Goal: Browse casually: Explore the website without a specific task or goal

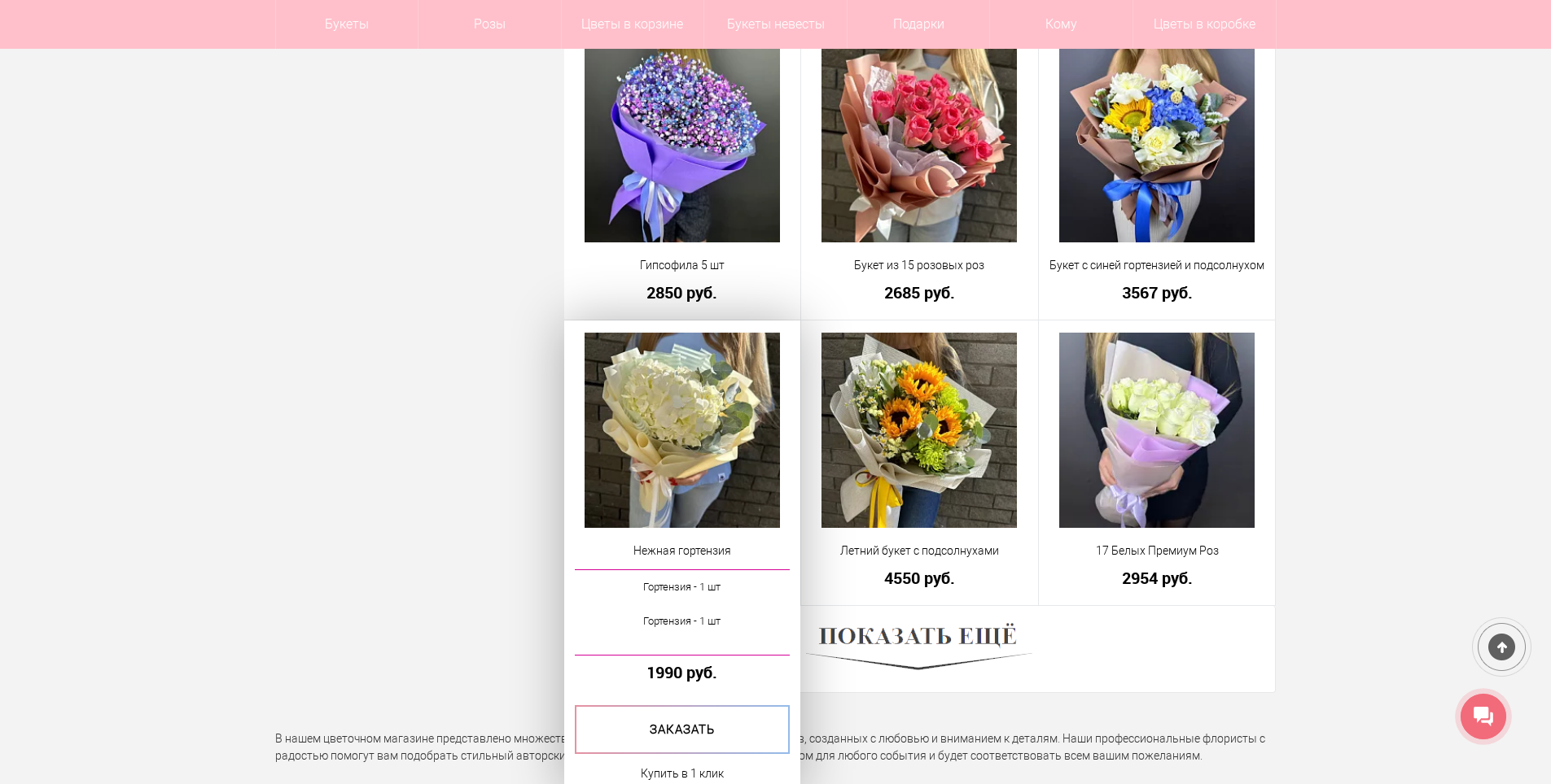
scroll to position [4312, 0]
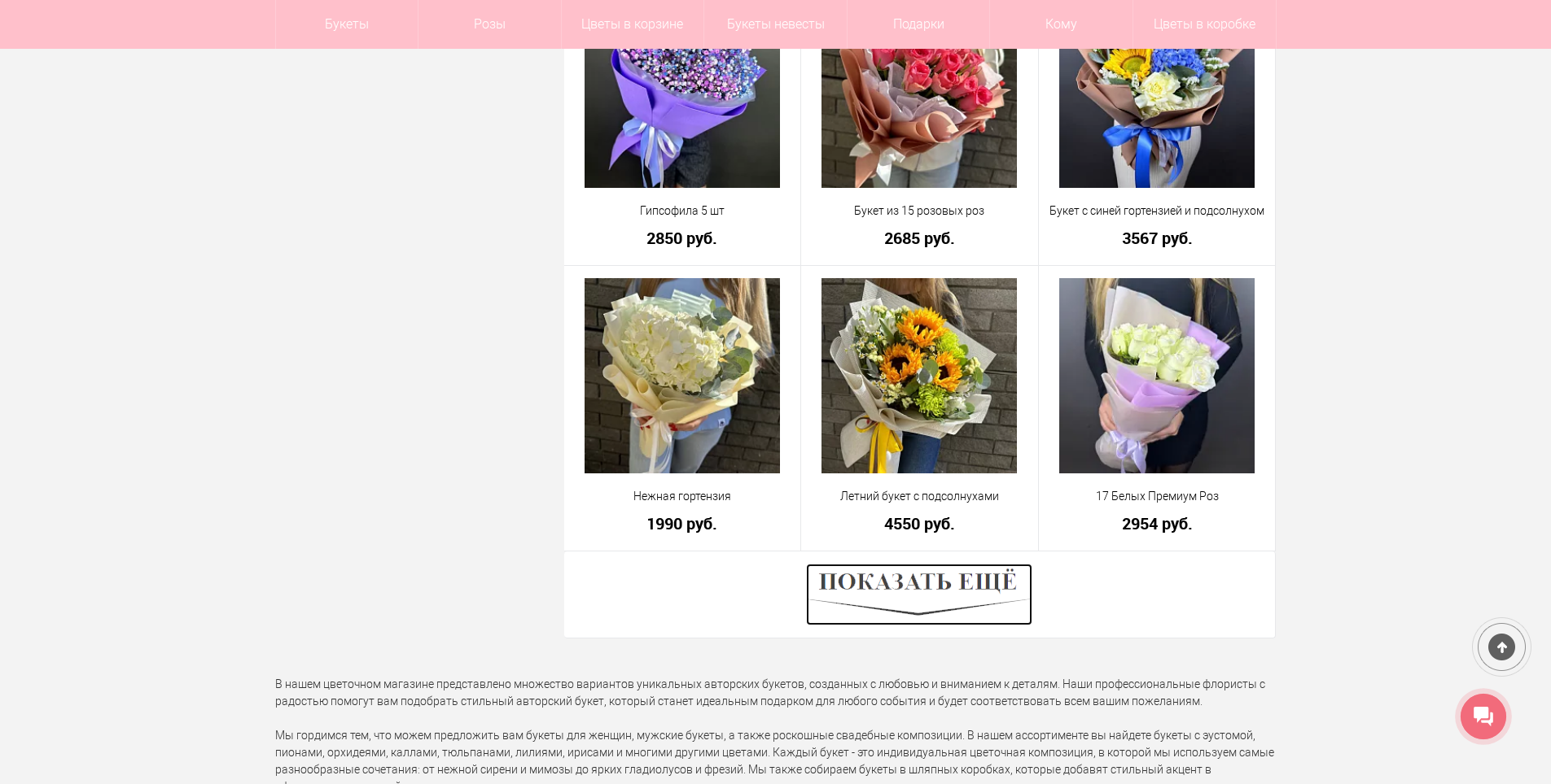
click at [966, 600] on img at bounding box center [919, 594] width 226 height 62
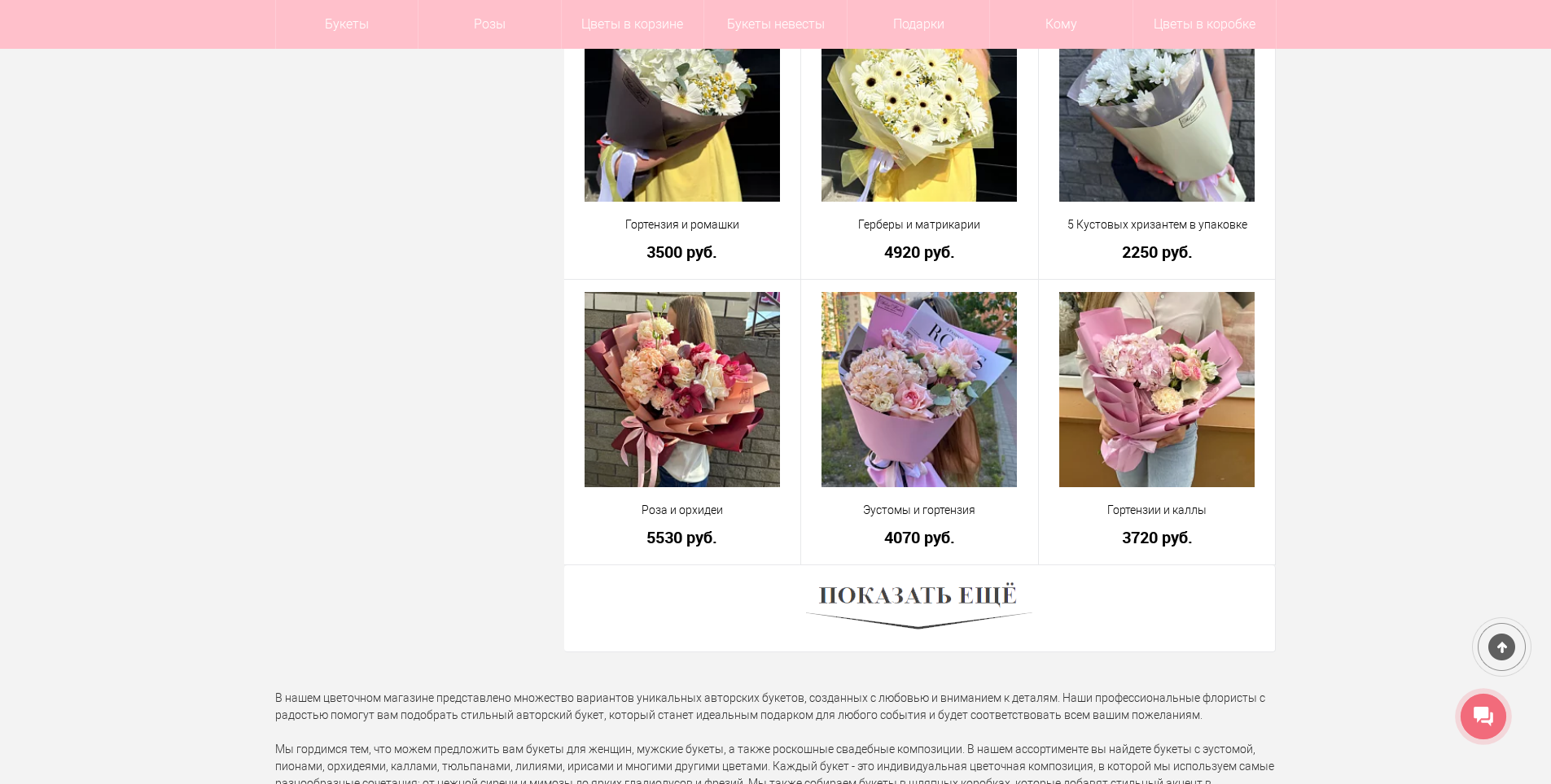
scroll to position [8869, 0]
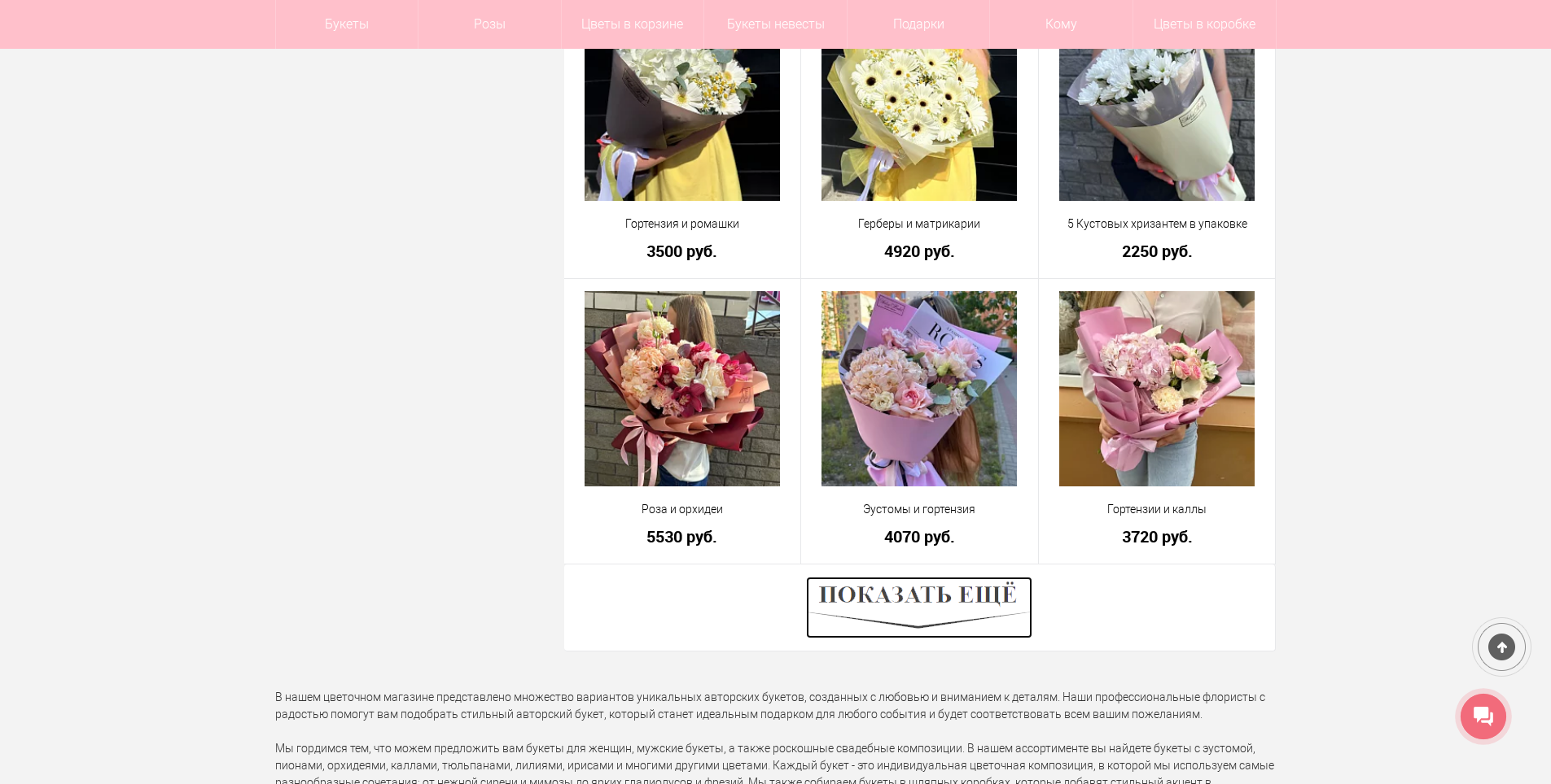
click at [918, 617] on img at bounding box center [919, 607] width 226 height 62
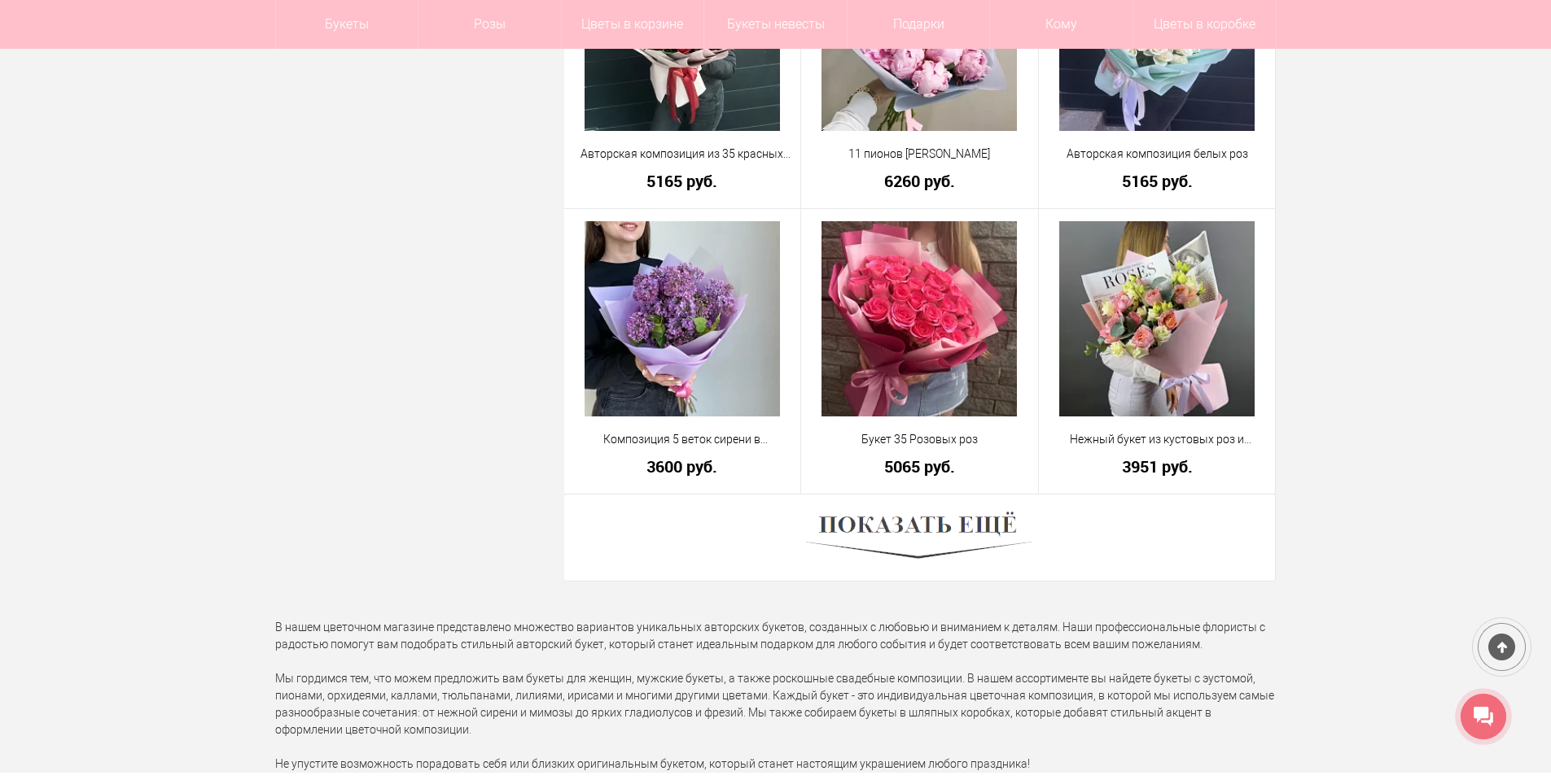
scroll to position [13589, 0]
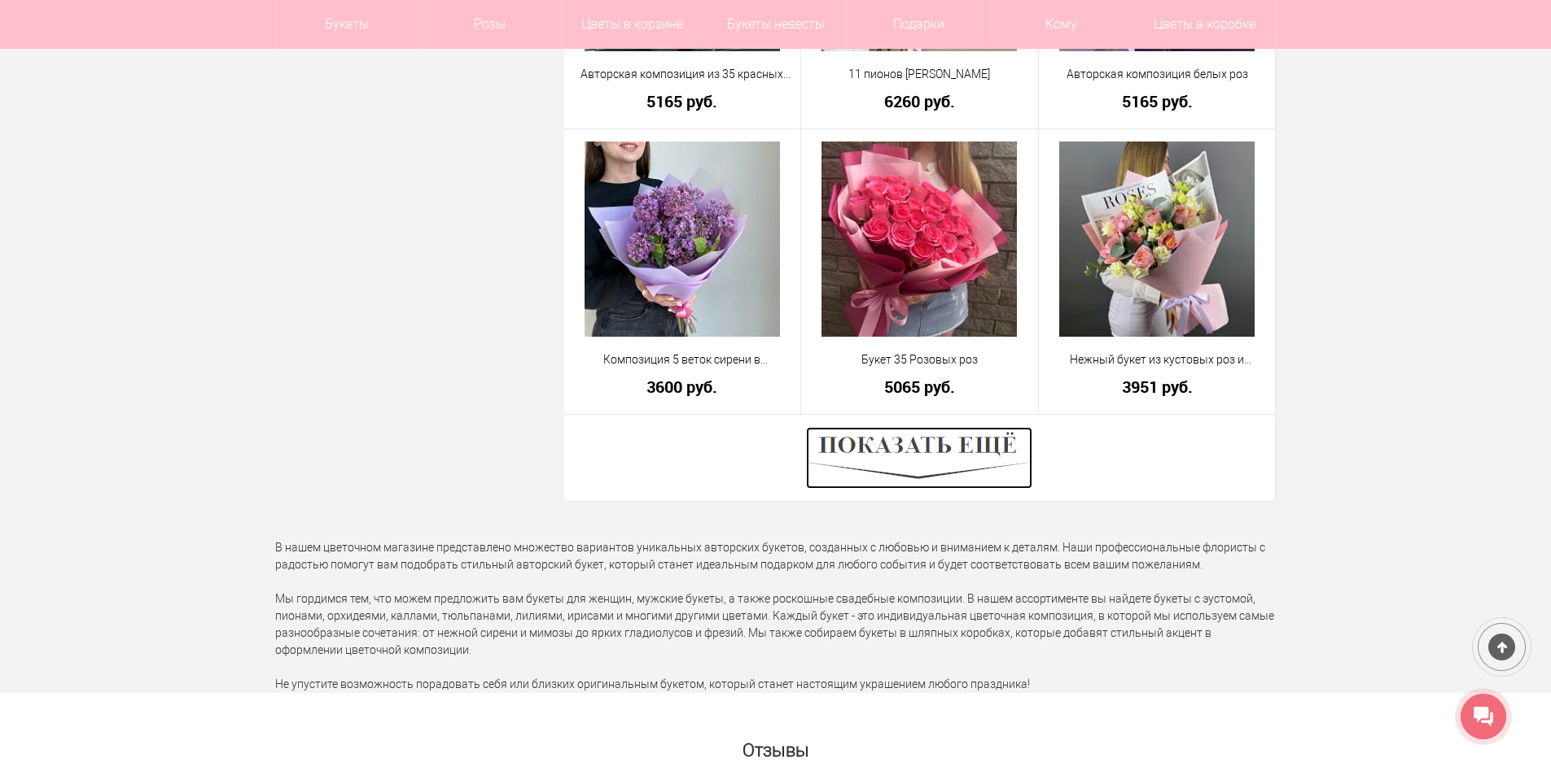
click at [908, 458] on img at bounding box center [919, 458] width 226 height 62
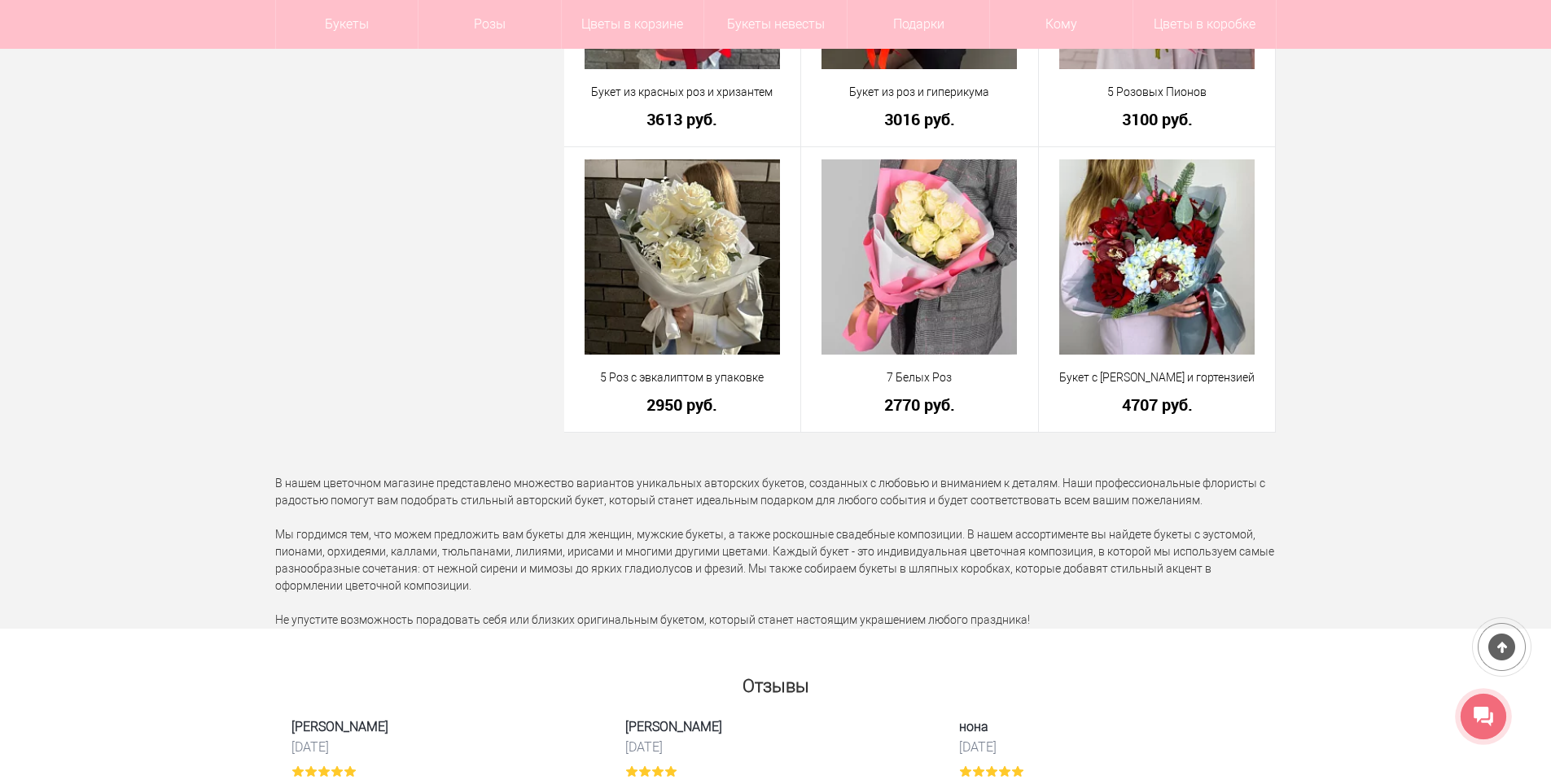
scroll to position [17006, 0]
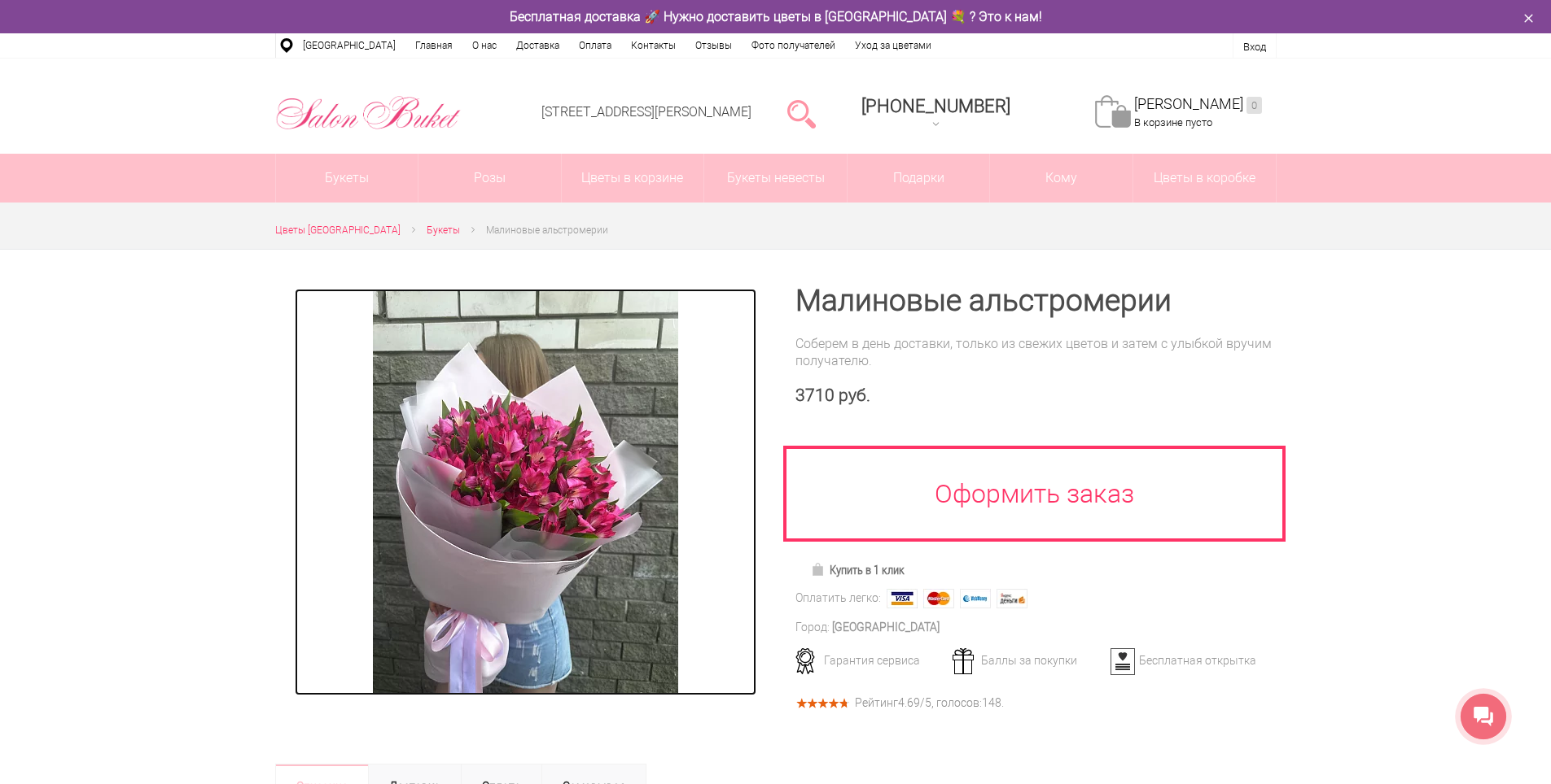
click at [402, 481] on img at bounding box center [526, 492] width 306 height 407
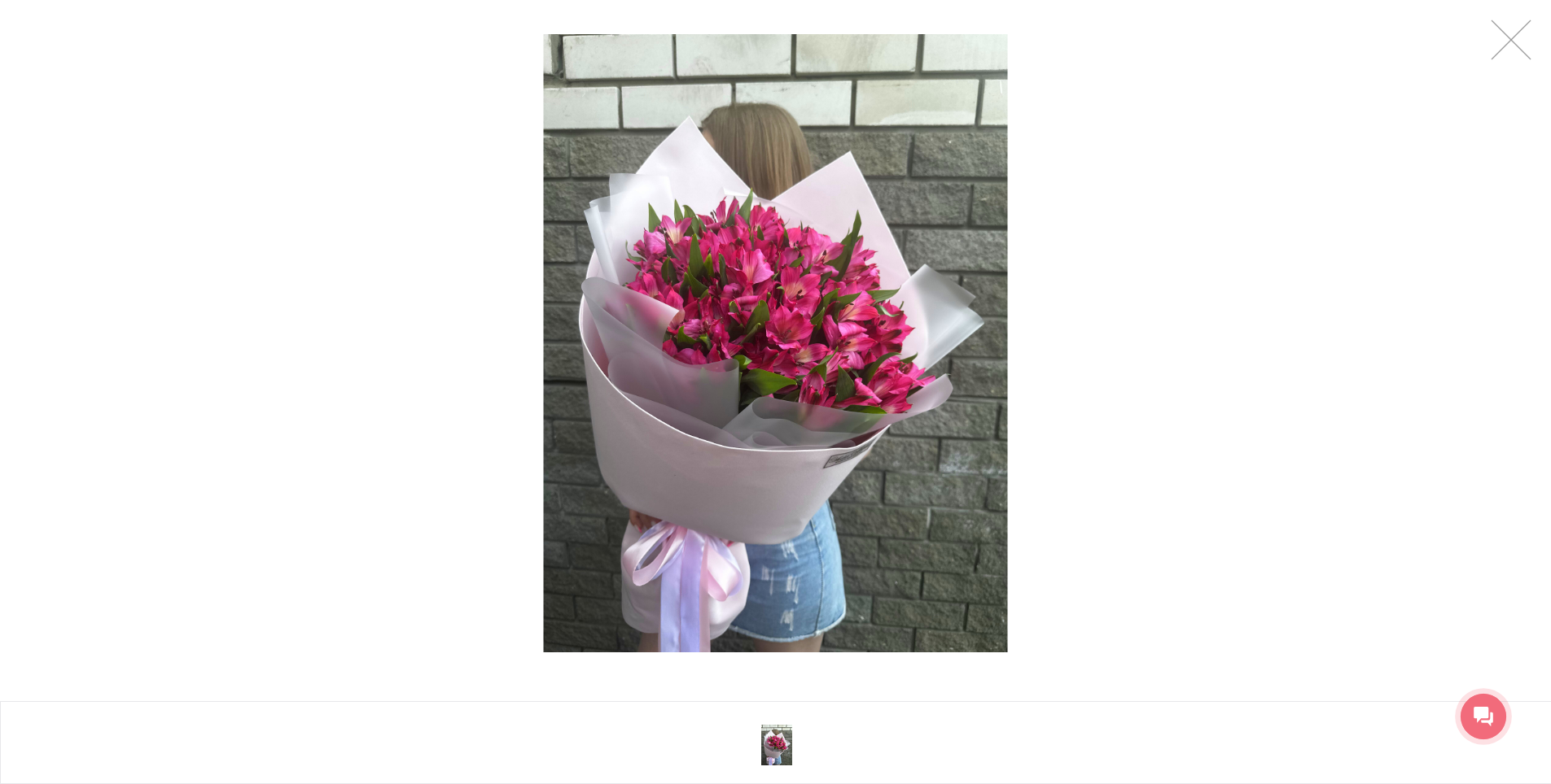
click at [803, 380] on img at bounding box center [775, 343] width 464 height 618
click at [1508, 39] on link at bounding box center [1511, 40] width 41 height 41
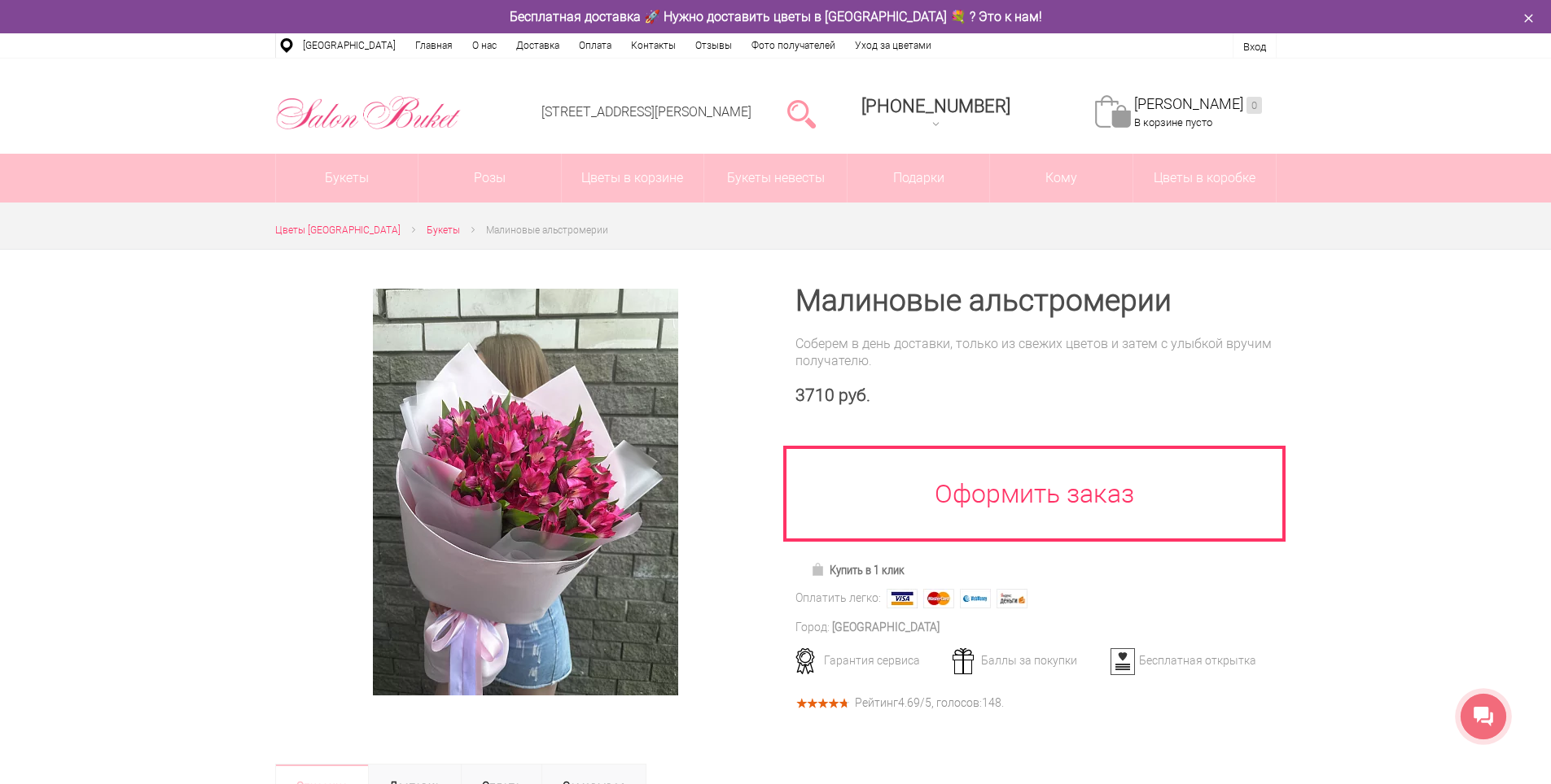
scroll to position [488, 0]
